Goal: Information Seeking & Learning: Learn about a topic

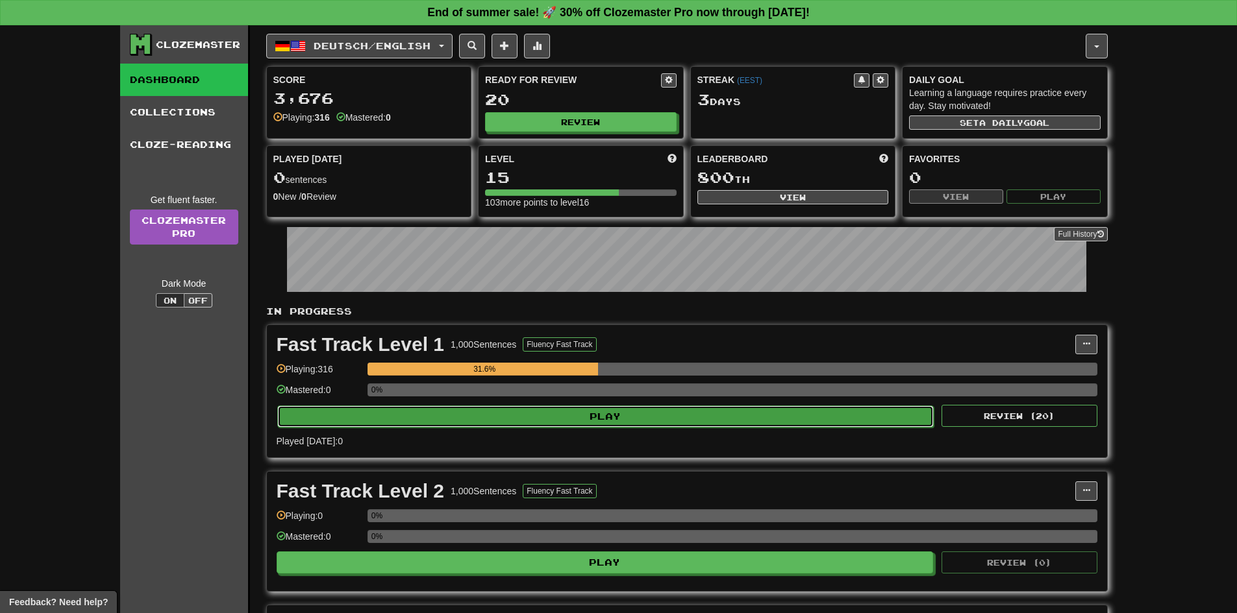
click at [652, 406] on button "Play" at bounding box center [605, 417] width 657 height 22
select select "**"
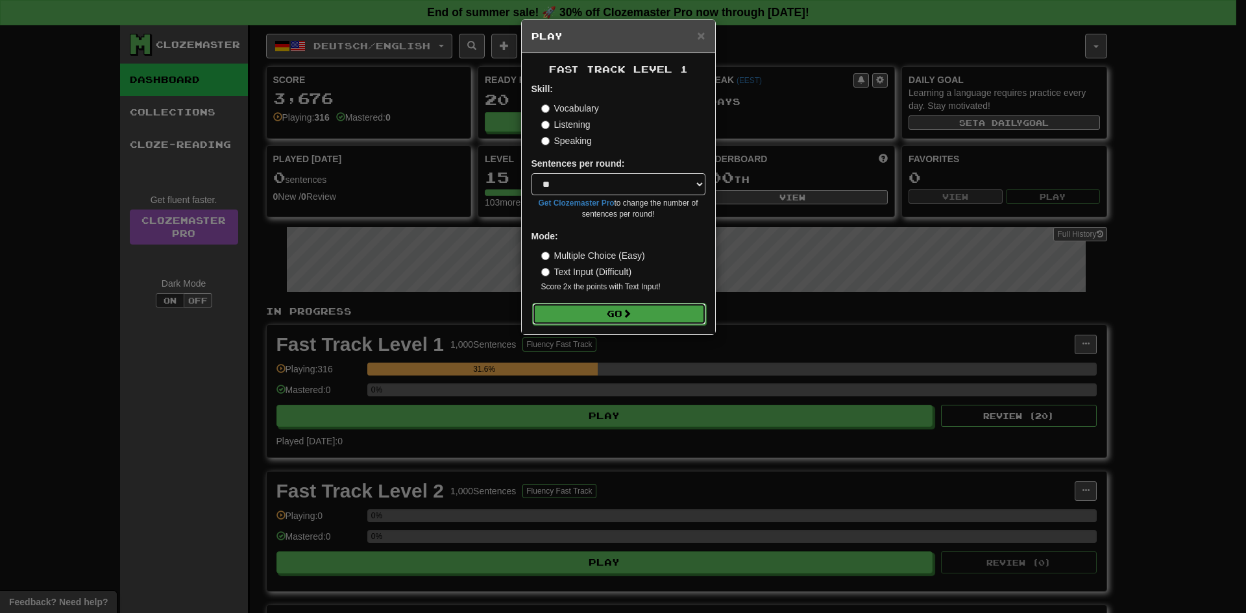
click at [636, 315] on button "Go" at bounding box center [619, 314] width 174 height 22
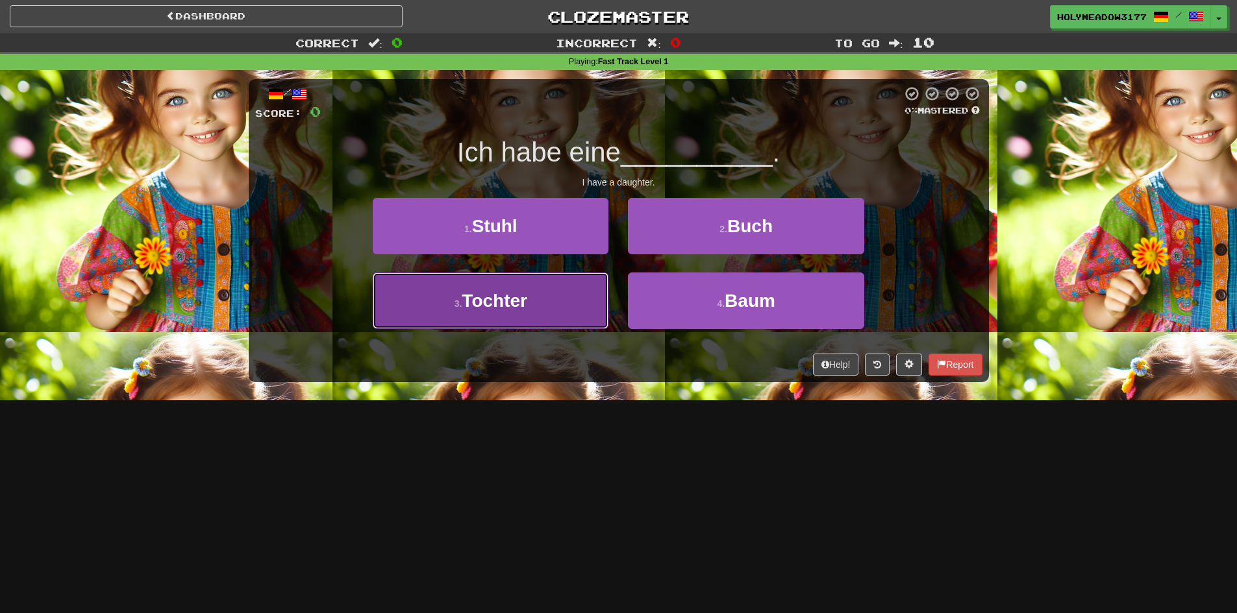
click at [543, 306] on button "3 . Tochter" at bounding box center [491, 301] width 236 height 56
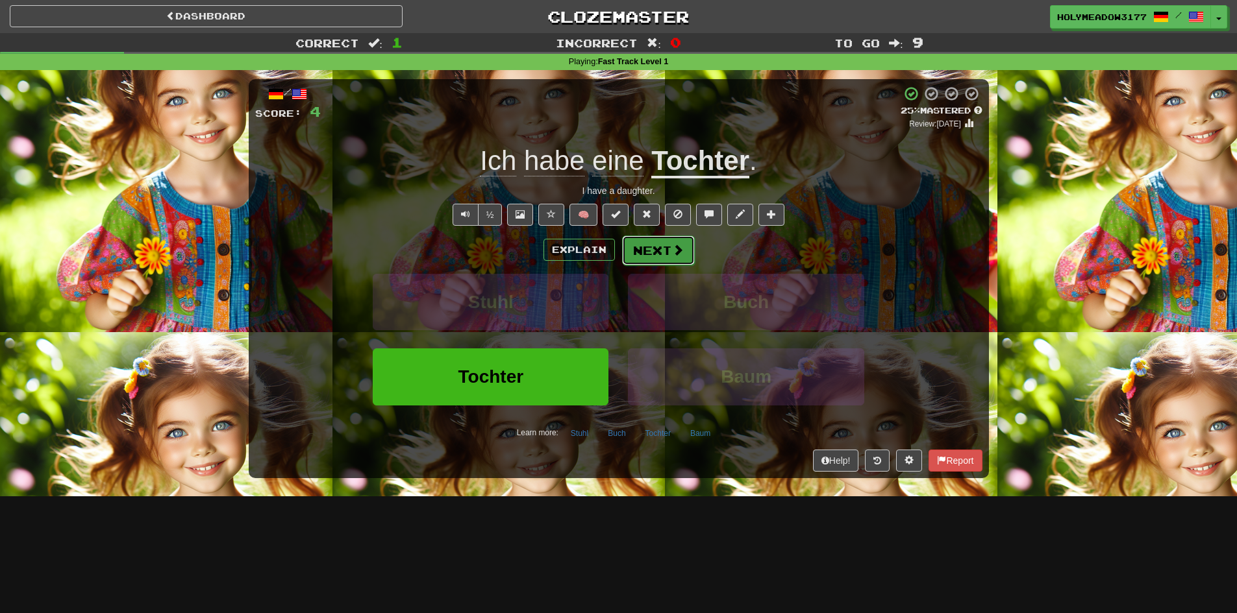
click at [672, 254] on span at bounding box center [678, 250] width 12 height 12
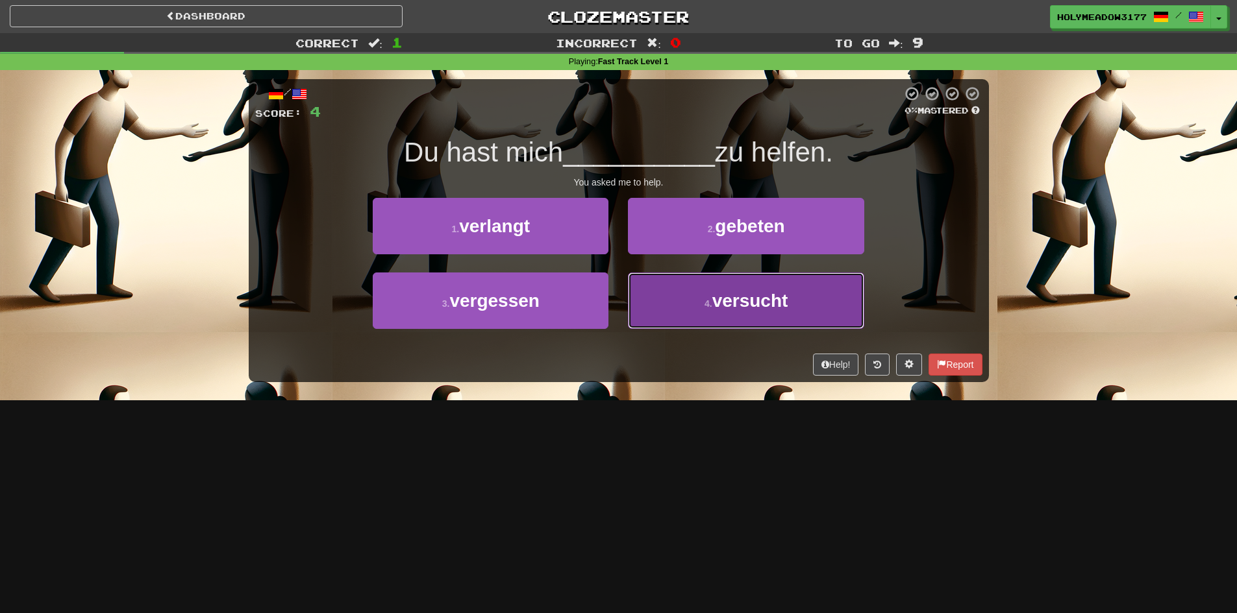
click at [715, 314] on button "4 . versucht" at bounding box center [746, 301] width 236 height 56
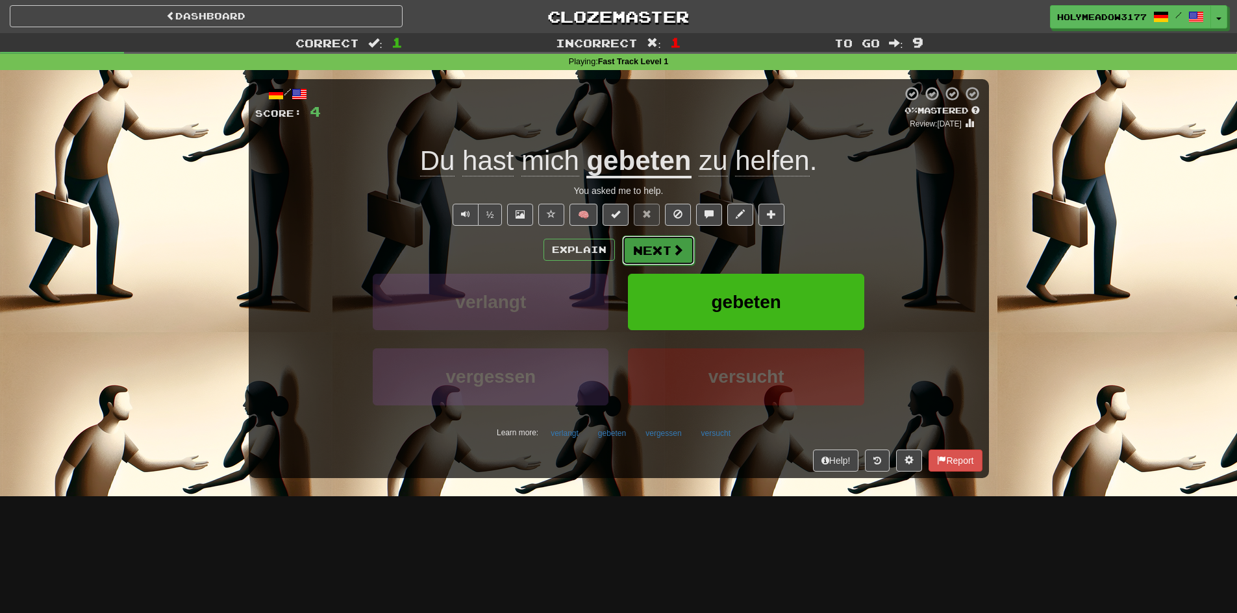
click at [643, 257] on button "Next" at bounding box center [658, 251] width 73 height 30
